Goal: Task Accomplishment & Management: Manage account settings

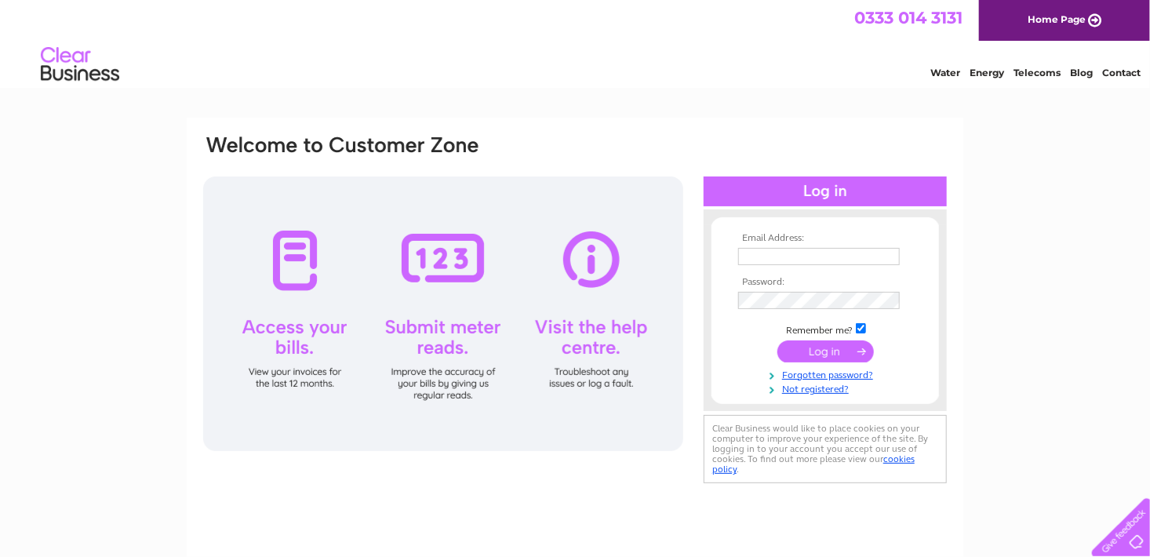
click at [789, 265] on td at bounding box center [825, 256] width 182 height 25
click at [766, 253] on input "text" at bounding box center [819, 257] width 163 height 19
type input "sandrewsbutchers@gmail.com"
click at [817, 359] on input "submit" at bounding box center [826, 352] width 97 height 22
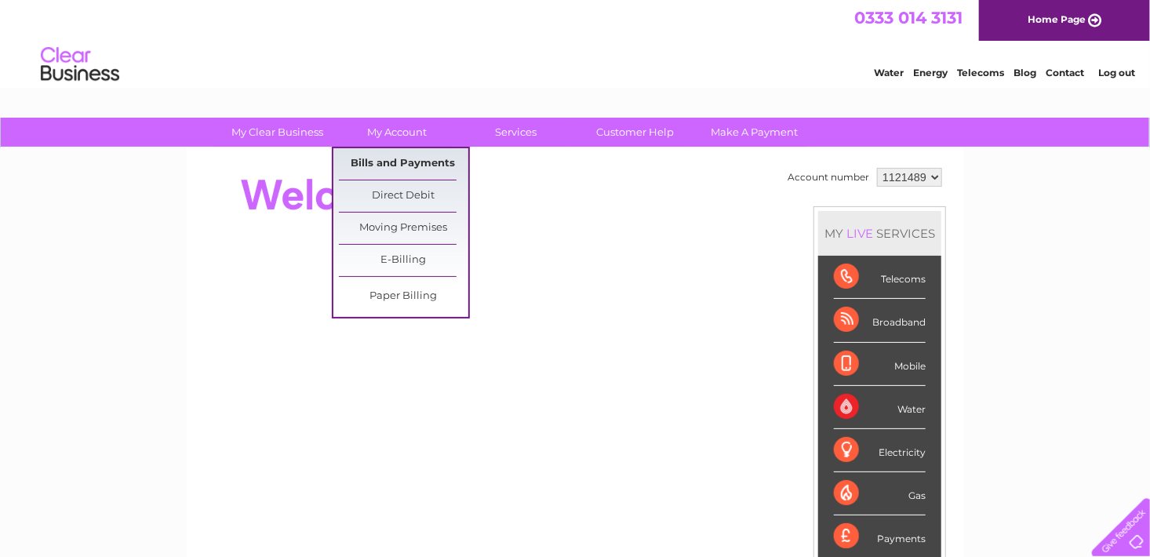
click at [413, 156] on link "Bills and Payments" at bounding box center [403, 163] width 129 height 31
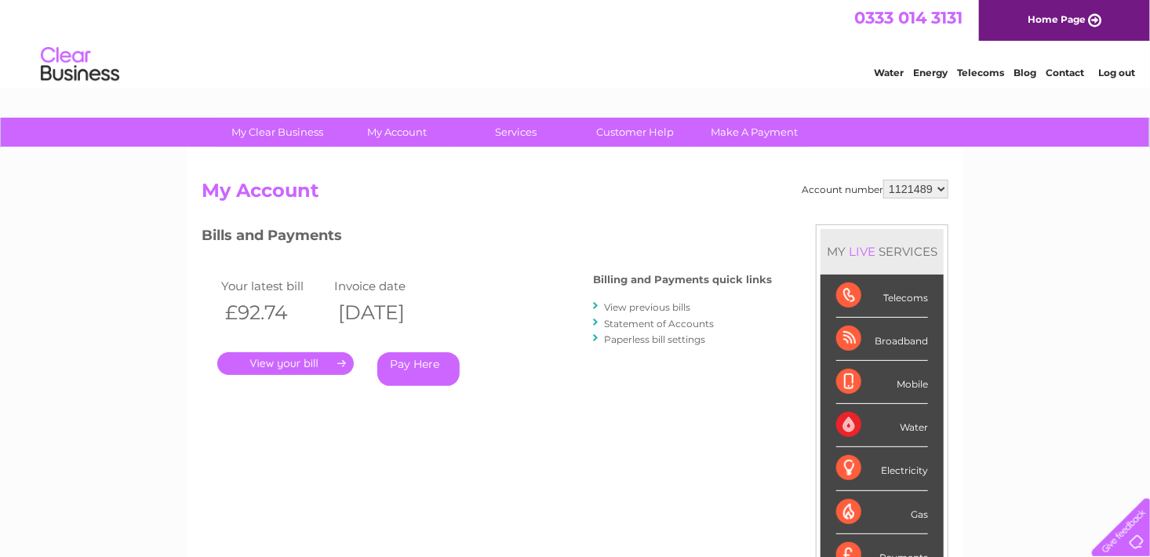
click at [393, 165] on div "Account number 1121489 My Account MY LIVE SERVICES Telecoms Broadband Mobile Wa…" at bounding box center [575, 407] width 777 height 519
click at [656, 301] on link "View previous bills" at bounding box center [647, 307] width 86 height 12
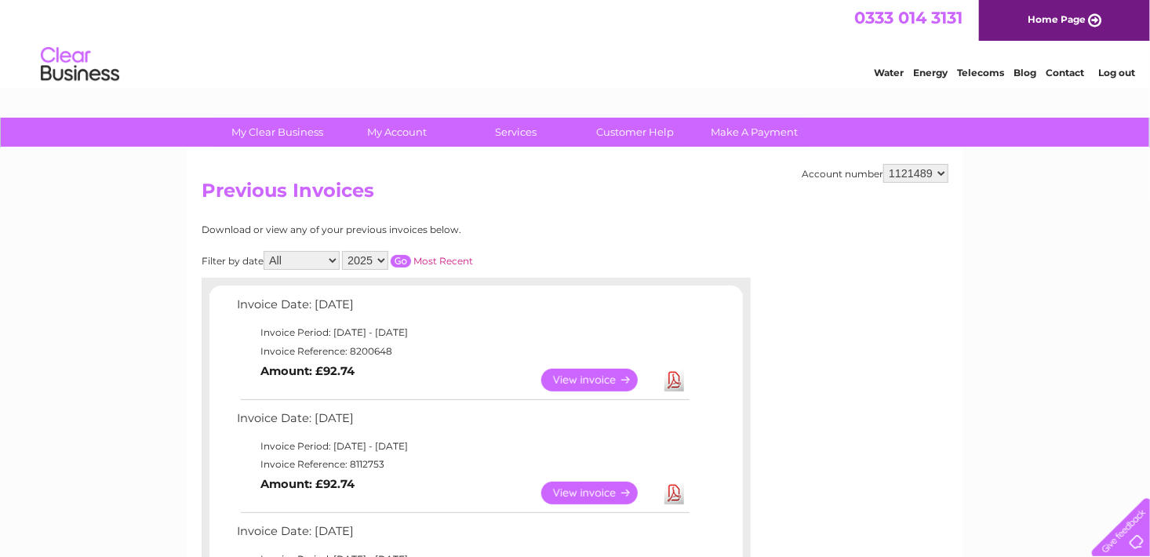
click at [619, 308] on td "Invoice Date: [DATE]" at bounding box center [462, 308] width 459 height 29
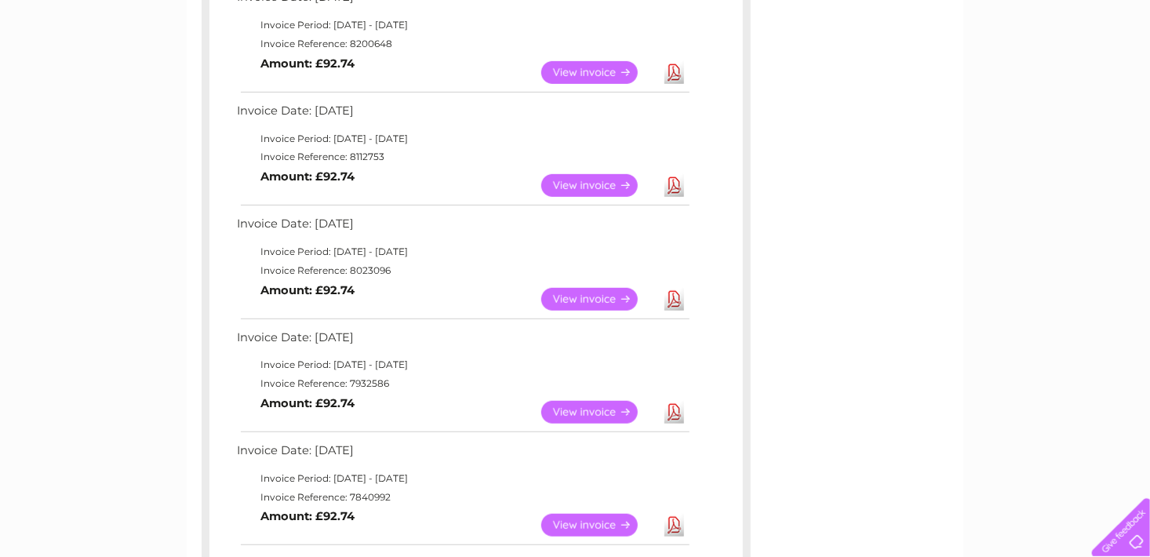
scroll to position [326, 0]
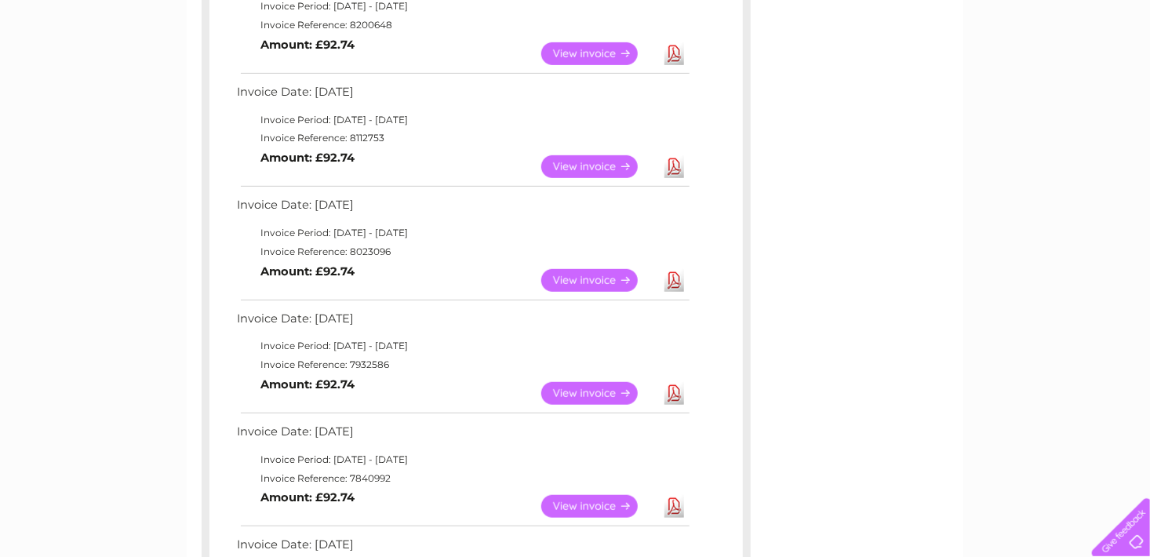
click at [599, 388] on link "View" at bounding box center [598, 393] width 115 height 23
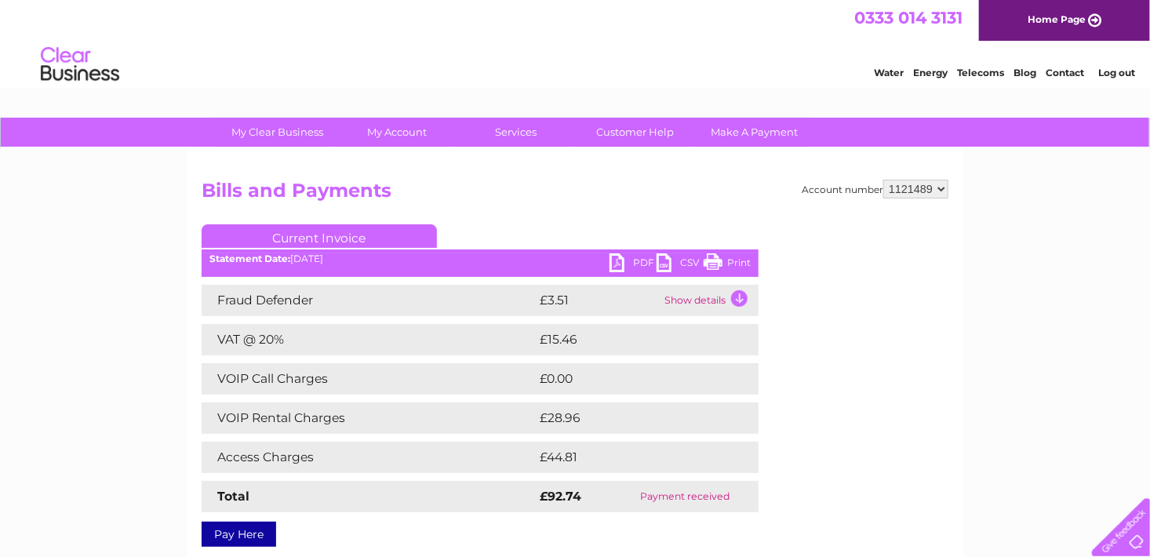
click at [629, 261] on link "PDF" at bounding box center [633, 264] width 47 height 23
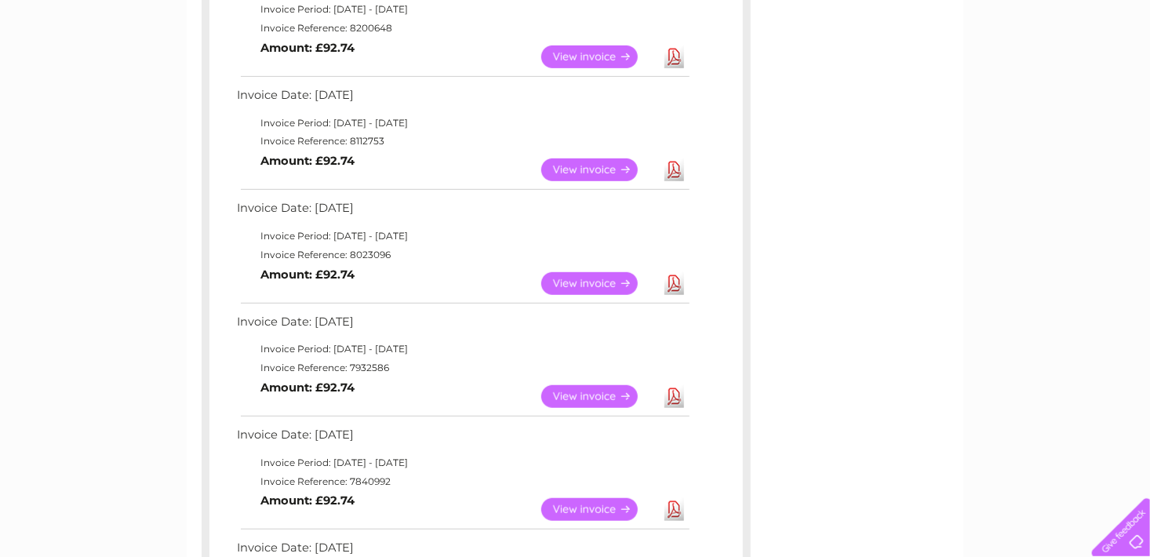
click at [603, 280] on link "View" at bounding box center [598, 283] width 115 height 23
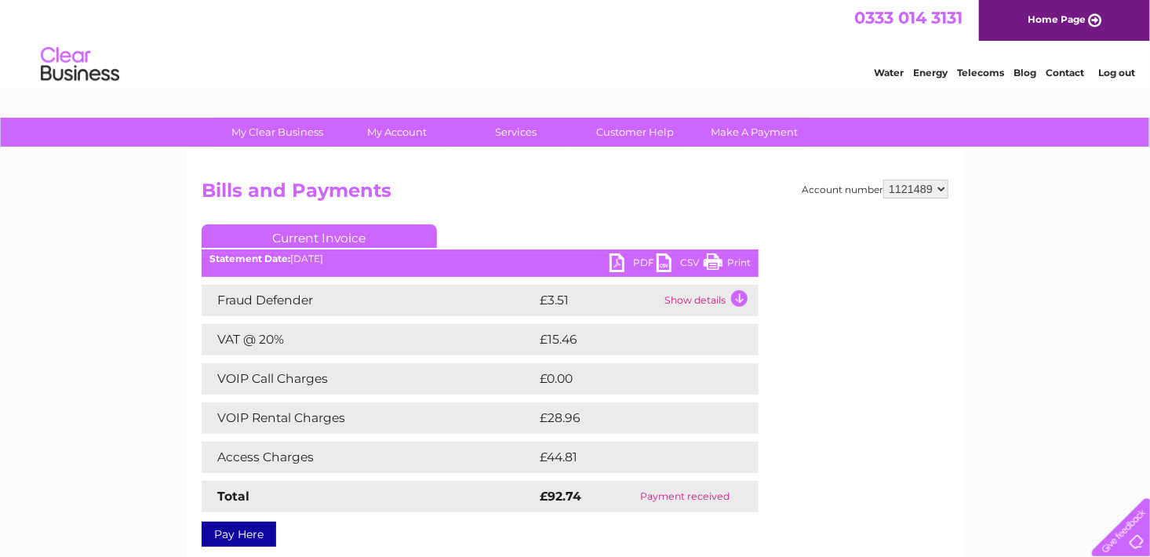
click at [641, 263] on link "PDF" at bounding box center [633, 264] width 47 height 23
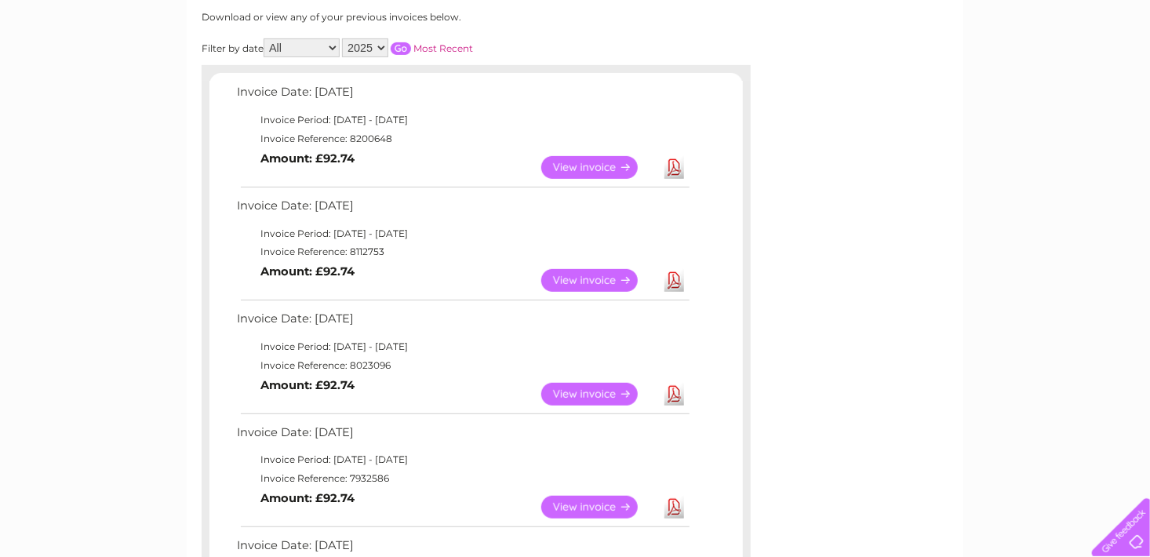
scroll to position [206, 0]
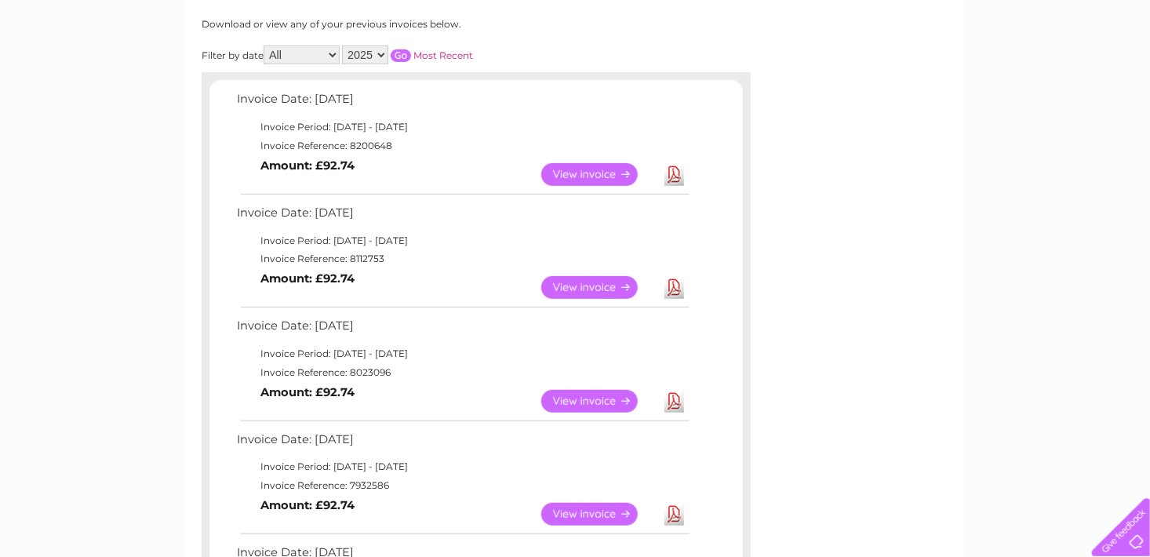
click at [583, 287] on link "View" at bounding box center [598, 287] width 115 height 23
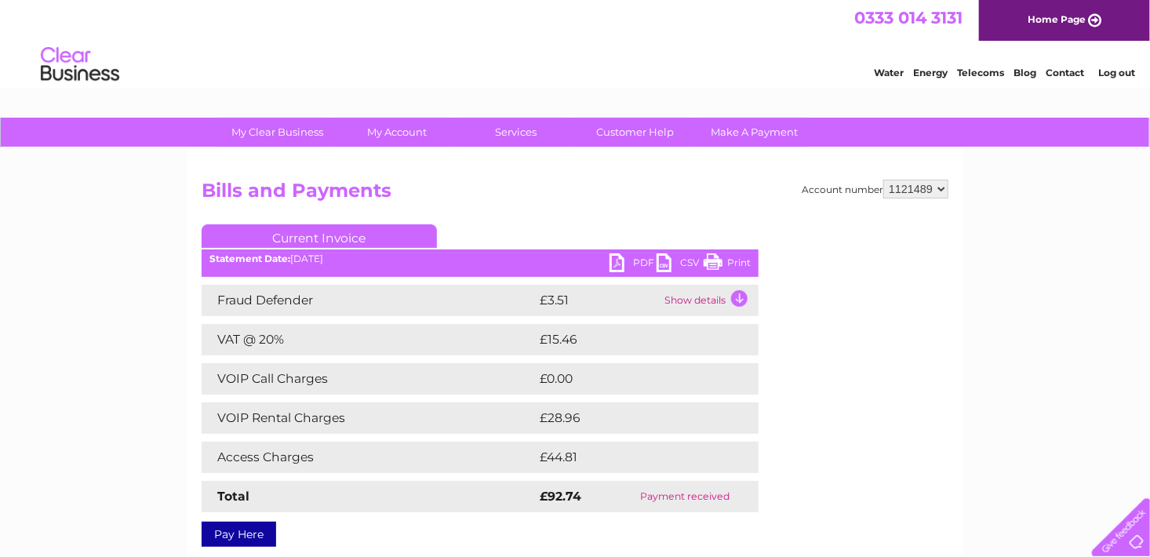
click at [645, 265] on link "PDF" at bounding box center [633, 264] width 47 height 23
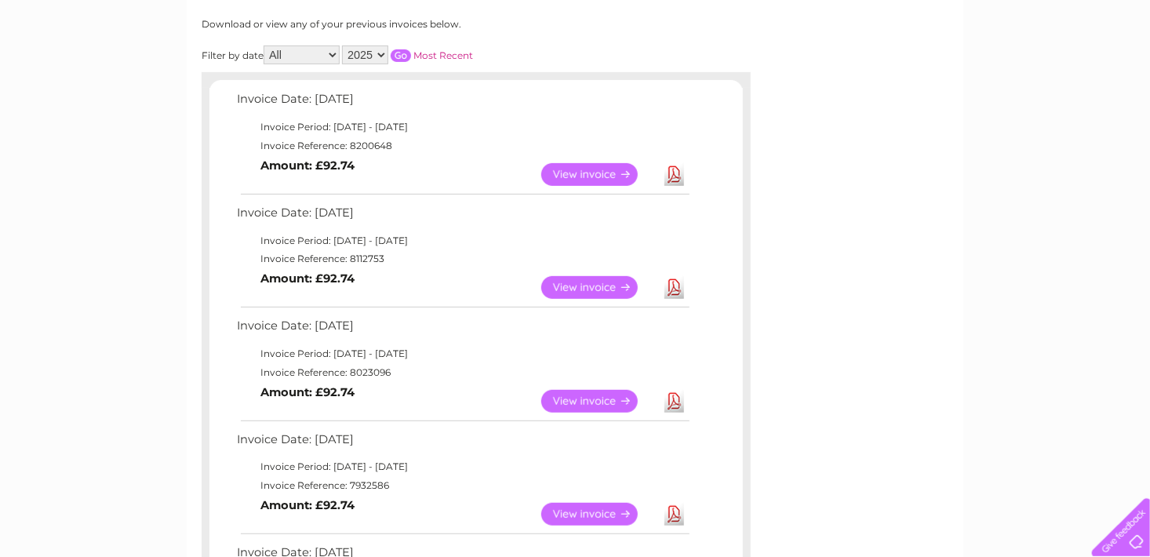
click at [621, 170] on link "View" at bounding box center [598, 174] width 115 height 23
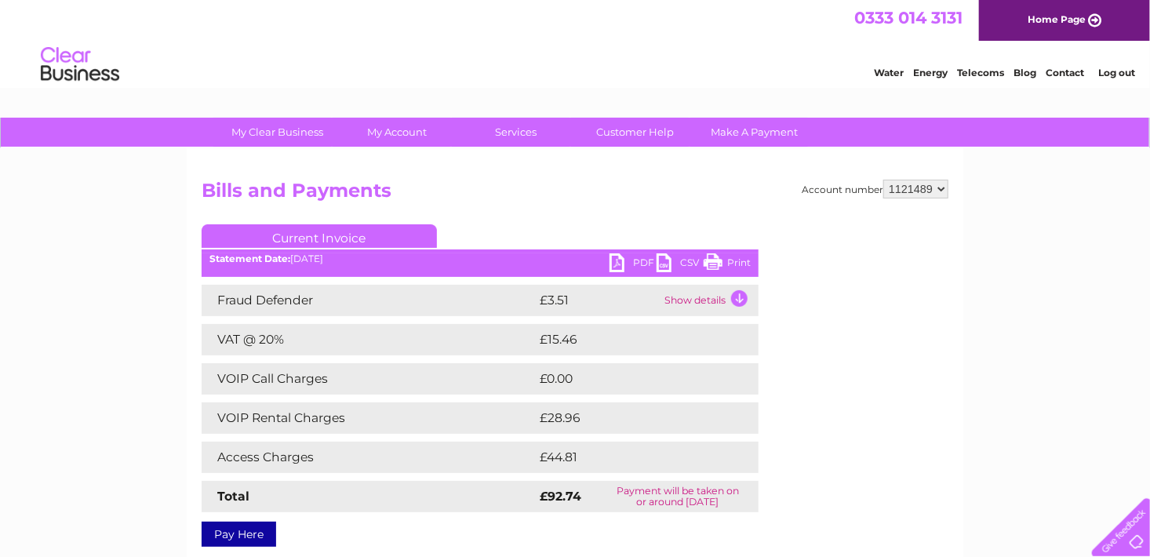
click at [638, 262] on link "PDF" at bounding box center [633, 264] width 47 height 23
click at [1115, 74] on link "Log out" at bounding box center [1117, 73] width 37 height 12
